Goal: Find specific page/section: Find specific page/section

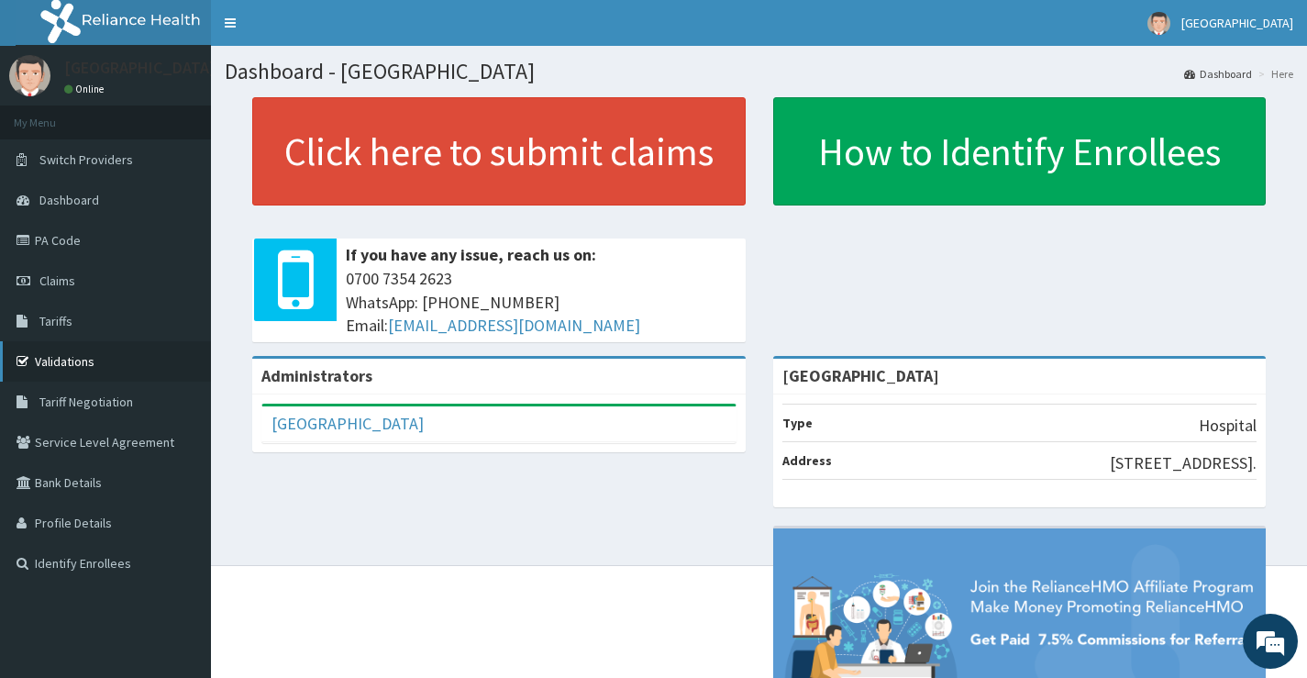
click at [105, 358] on link "Validations" at bounding box center [105, 361] width 211 height 40
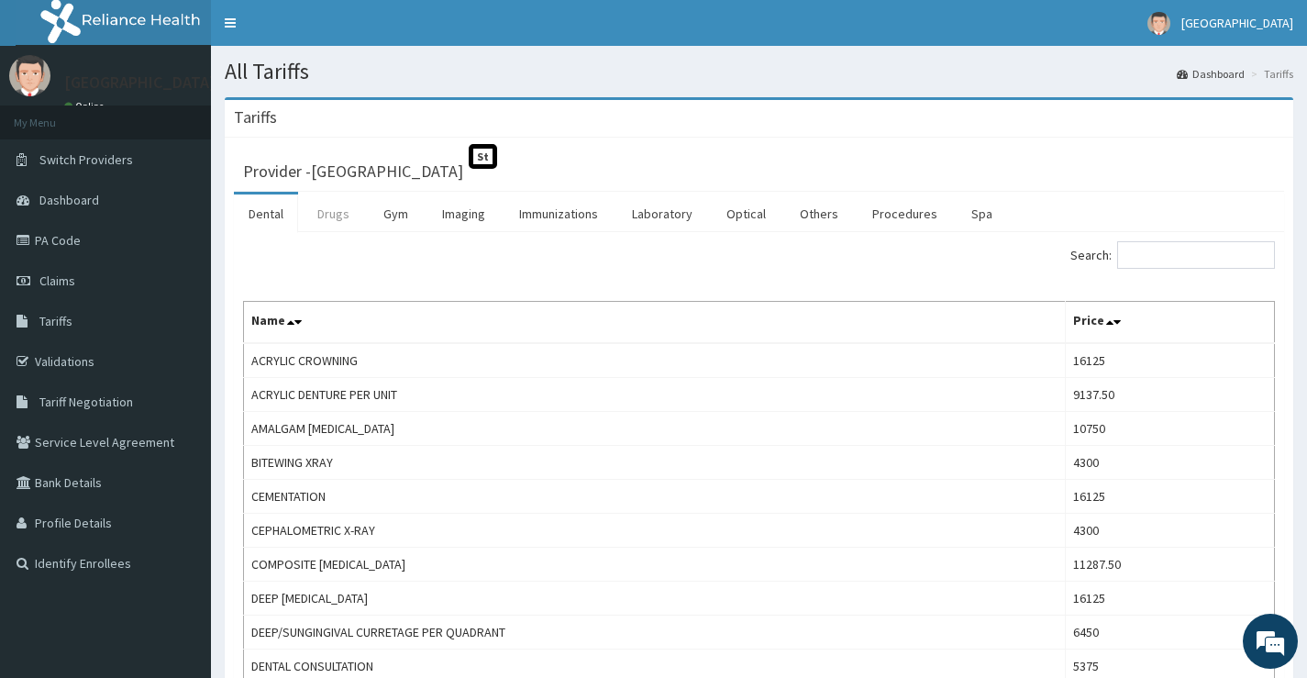
click at [338, 204] on link "Drugs" at bounding box center [333, 213] width 61 height 39
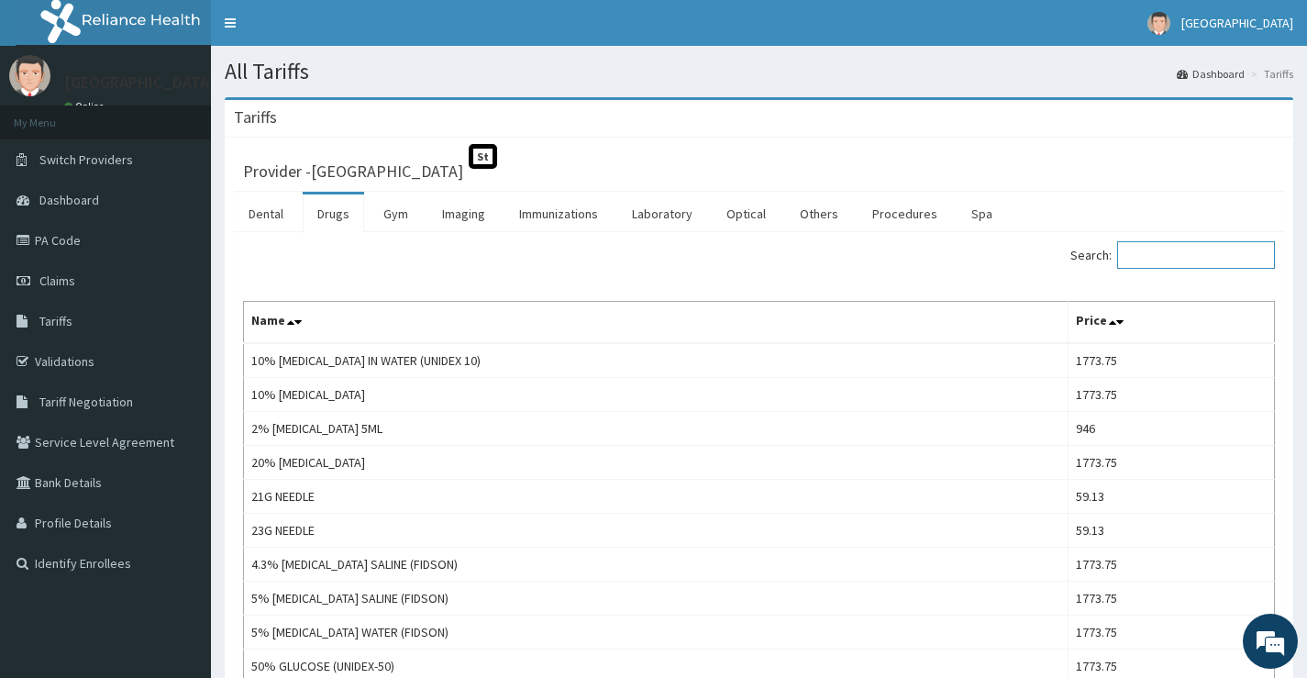
click at [1147, 260] on input "Search:" at bounding box center [1196, 255] width 158 height 28
type input "DIA"
click at [152, 358] on link "Validations" at bounding box center [105, 361] width 211 height 40
